Goal: Task Accomplishment & Management: Manage account settings

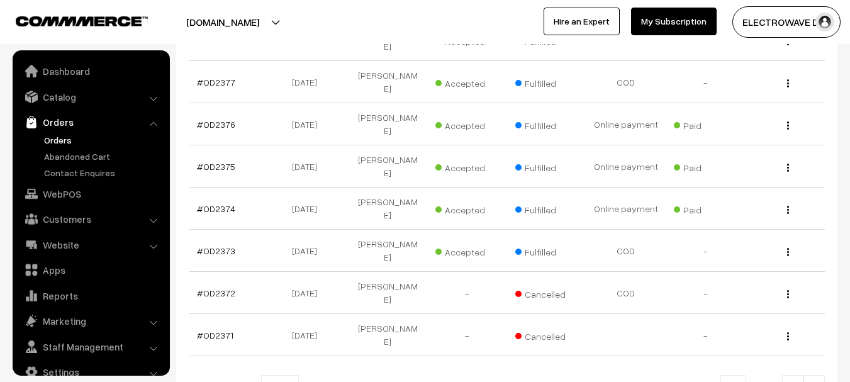
scroll to position [20, 0]
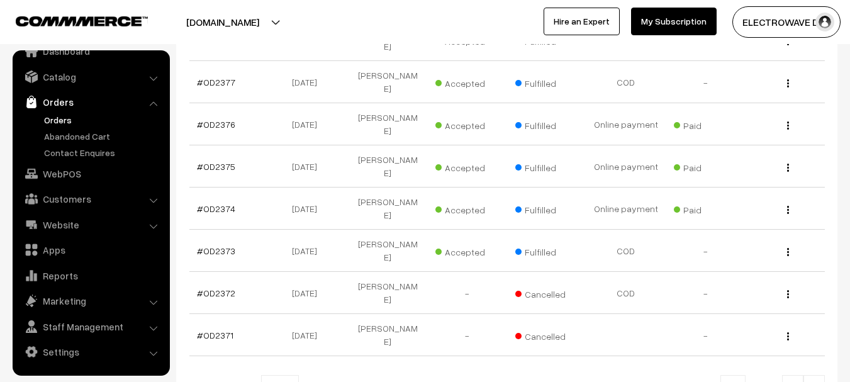
drag, startPoint x: 243, startPoint y: 22, endPoint x: 237, endPoint y: 36, distance: 15.0
click at [243, 22] on button "[DOMAIN_NAME]" at bounding box center [222, 21] width 161 height 31
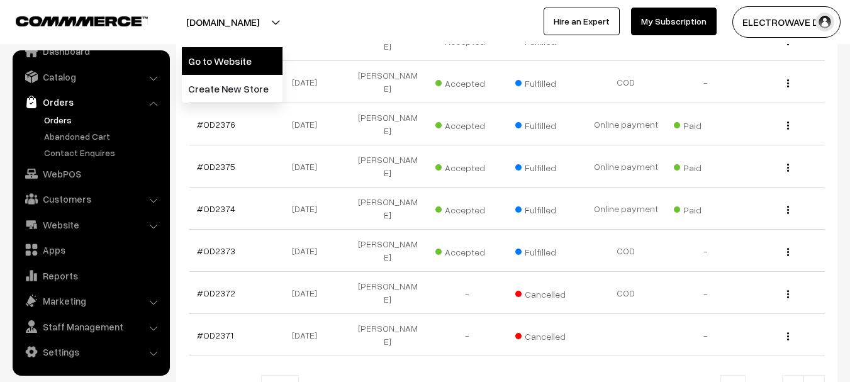
click at [223, 59] on link "Go to Website" at bounding box center [232, 61] width 101 height 28
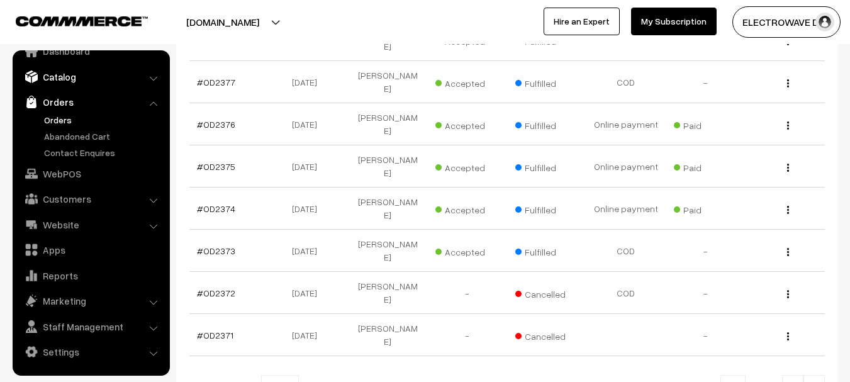
click at [77, 69] on link "Catalog" at bounding box center [91, 76] width 150 height 23
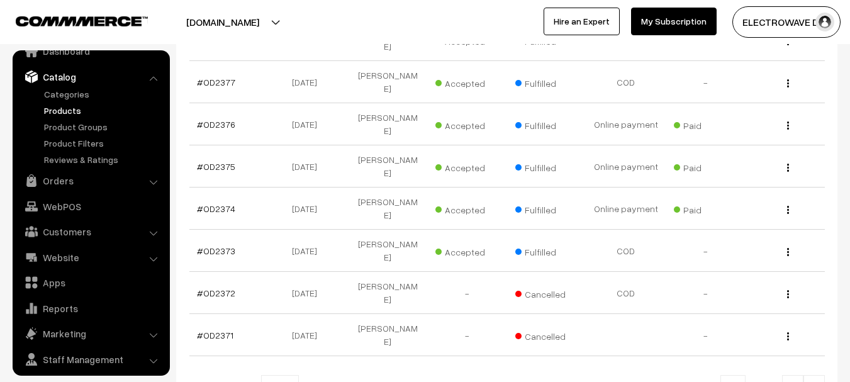
click at [58, 114] on link "Products" at bounding box center [103, 110] width 125 height 13
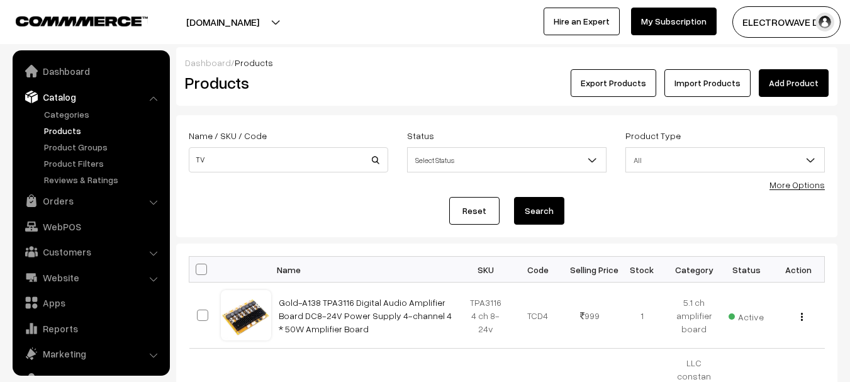
scroll to position [35, 0]
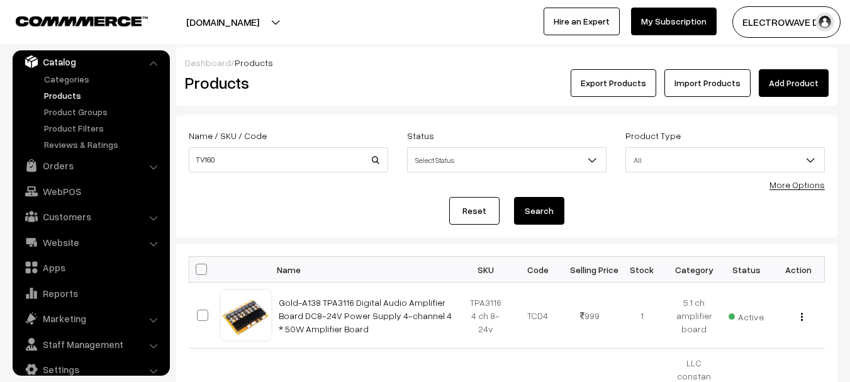
type input "TV160"
click at [514, 197] on button "Search" at bounding box center [539, 211] width 50 height 28
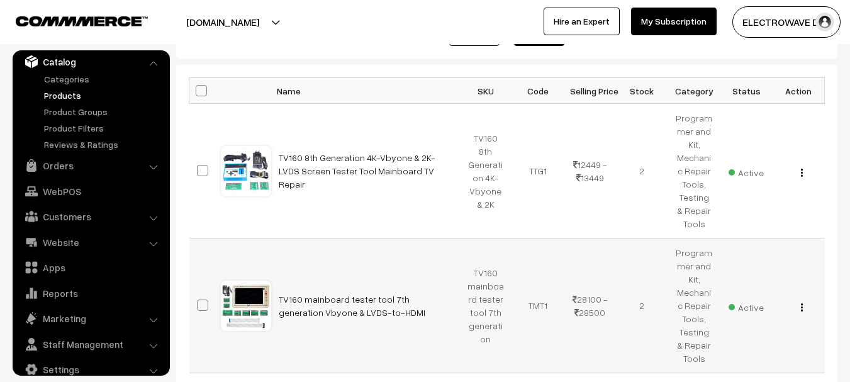
scroll to position [252, 0]
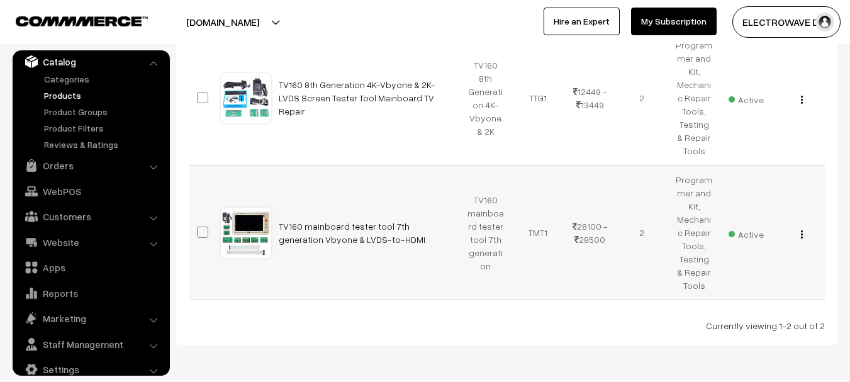
click at [804, 233] on div "View Edit Delete" at bounding box center [798, 232] width 37 height 13
click at [801, 231] on img "button" at bounding box center [802, 234] width 2 height 8
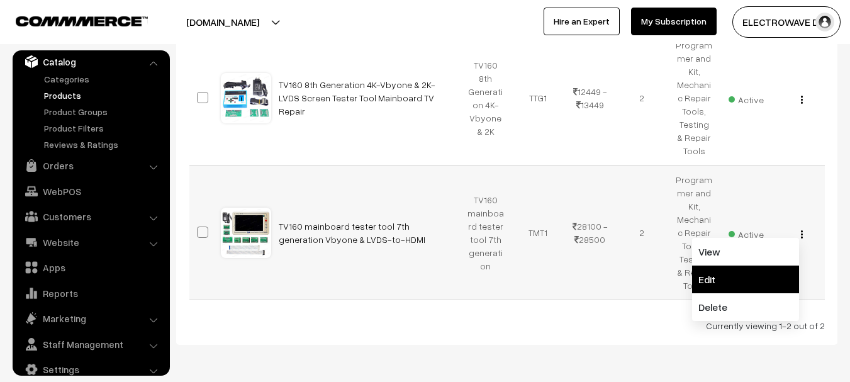
click at [744, 269] on link "Edit" at bounding box center [745, 280] width 107 height 28
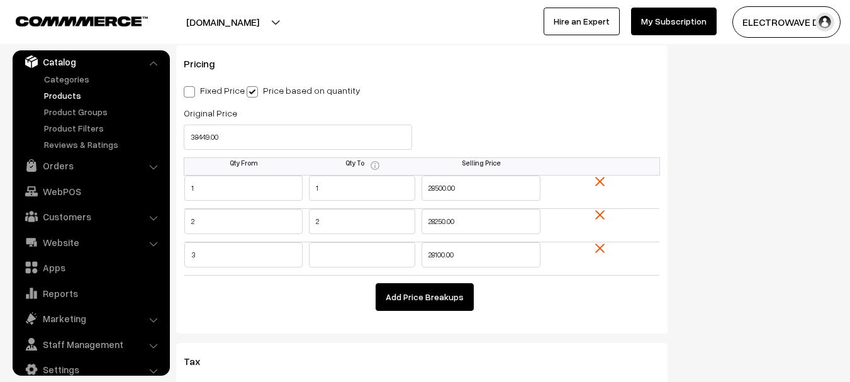
scroll to position [1258, 0]
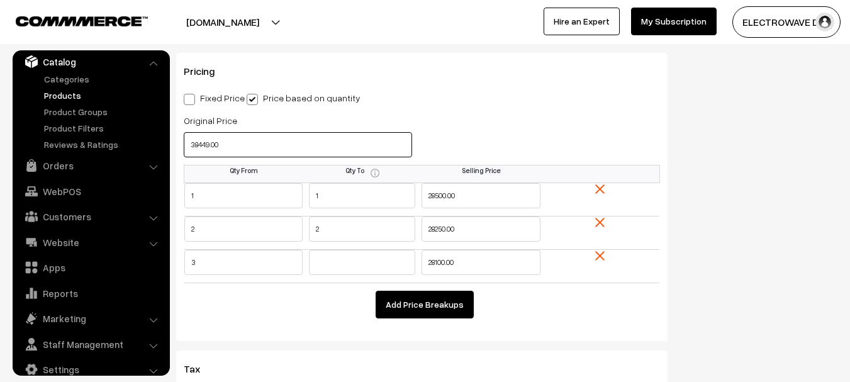
drag, startPoint x: 269, startPoint y: 149, endPoint x: 163, endPoint y: 152, distance: 105.7
click at [163, 152] on body "Thank you for showing interest. Our team will call you shortly. Close dhruvpro.…" at bounding box center [425, 242] width 850 height 3001
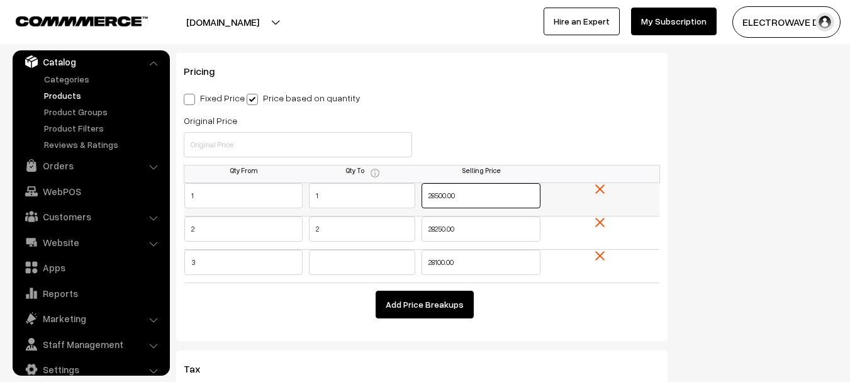
drag, startPoint x: 471, startPoint y: 197, endPoint x: 376, endPoint y: 197, distance: 94.4
click at [376, 197] on tr "1 1 28500.00" at bounding box center [422, 198] width 476 height 33
type input "27949"
type input "27249"
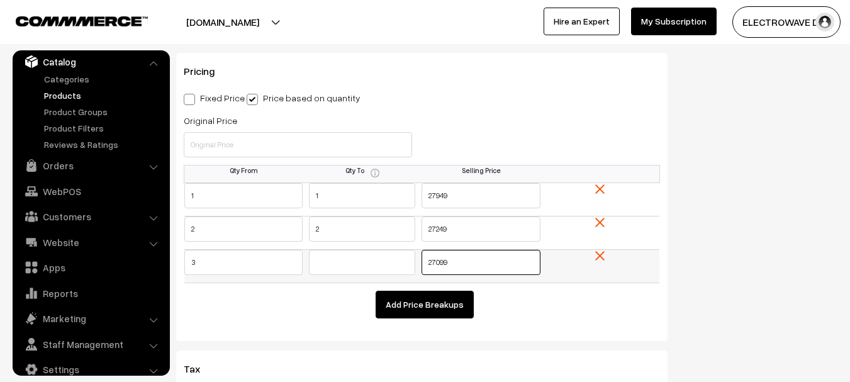
drag, startPoint x: 450, startPoint y: 262, endPoint x: 413, endPoint y: 262, distance: 36.5
click at [413, 262] on tr "3 27099" at bounding box center [422, 265] width 476 height 33
type input "2699"
click at [395, 258] on tr "3 2699" at bounding box center [422, 265] width 476 height 33
type input "26999"
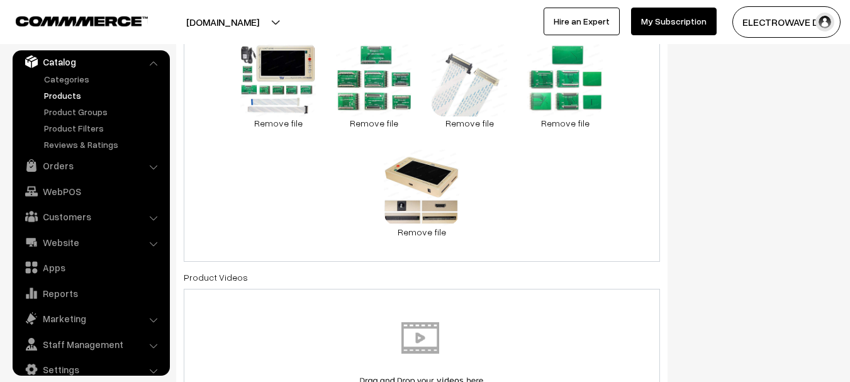
scroll to position [0, 0]
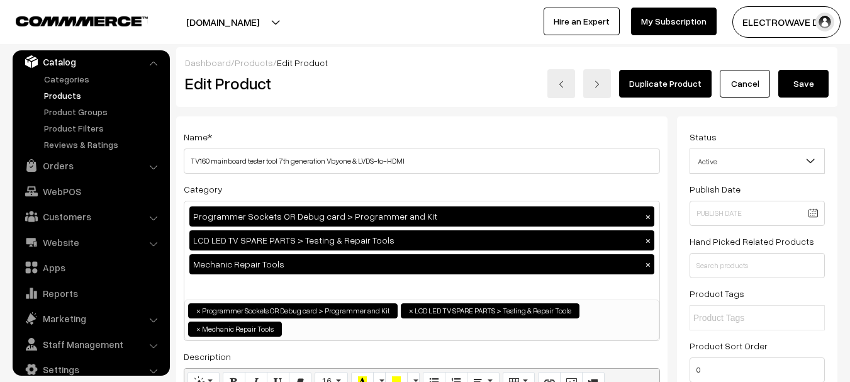
click at [809, 82] on button "Save" at bounding box center [803, 84] width 50 height 28
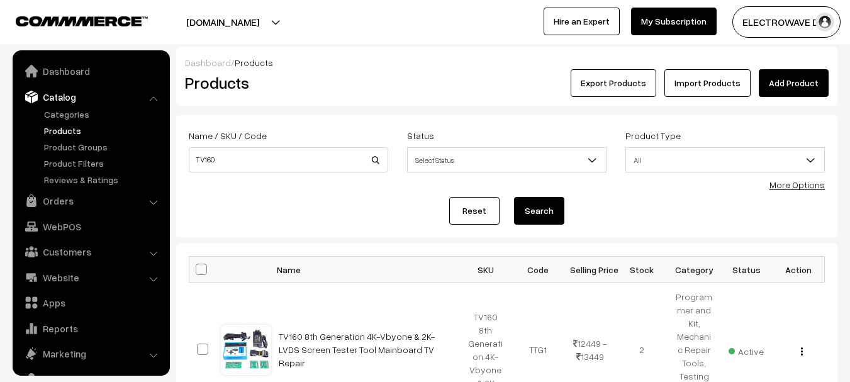
scroll to position [35, 0]
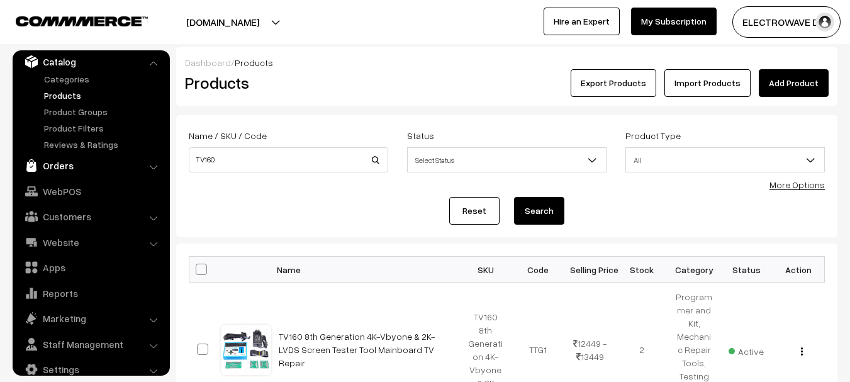
click at [52, 163] on link "Orders" at bounding box center [91, 165] width 150 height 23
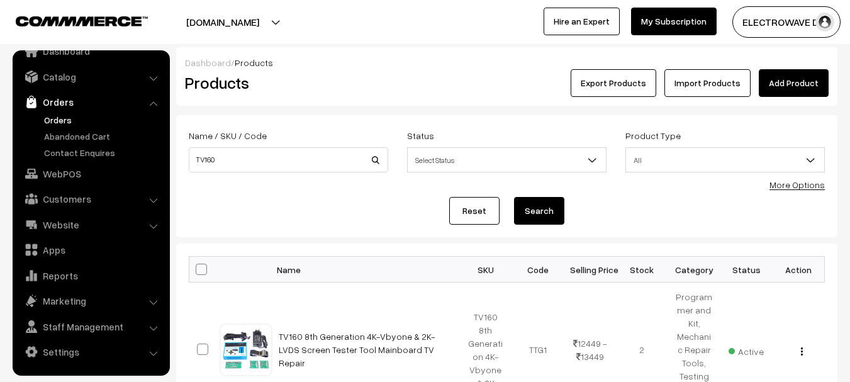
click at [59, 121] on link "Orders" at bounding box center [103, 119] width 125 height 13
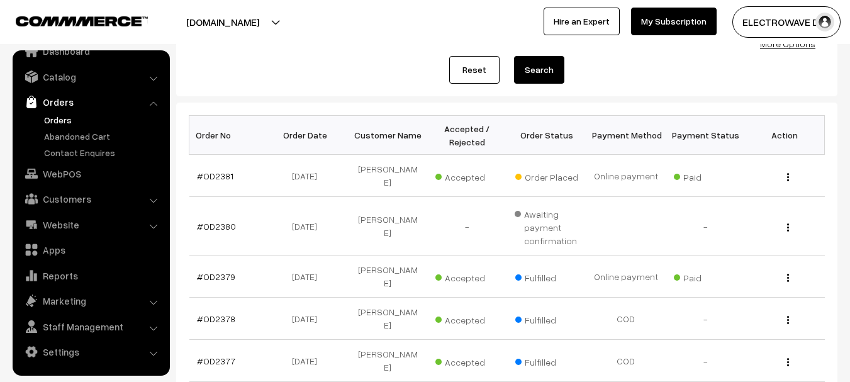
scroll to position [174, 0]
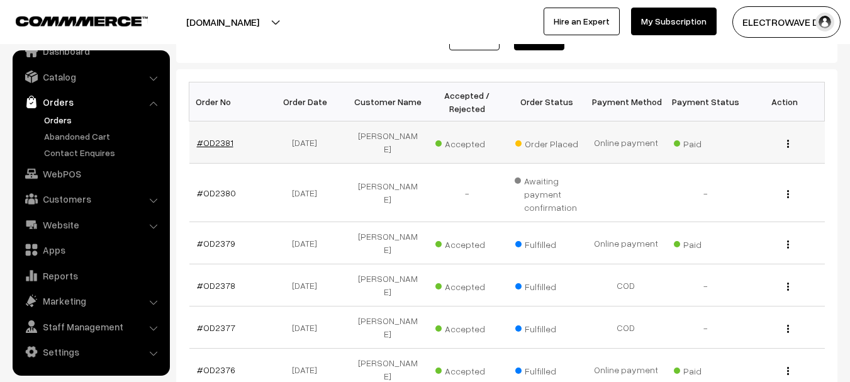
click at [215, 141] on link "#OD2381" at bounding box center [215, 142] width 36 height 11
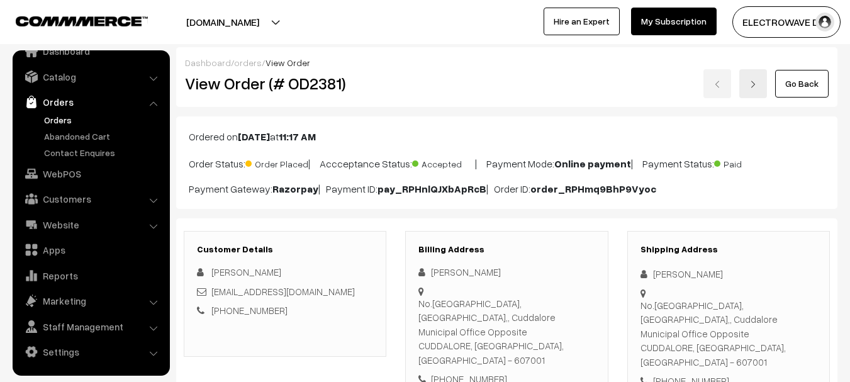
click at [849, 0] on html "Thank you for showing interest. Our team will call you shortly. Close [DOMAIN_N…" at bounding box center [425, 191] width 850 height 382
